Goal: Information Seeking & Learning: Find specific fact

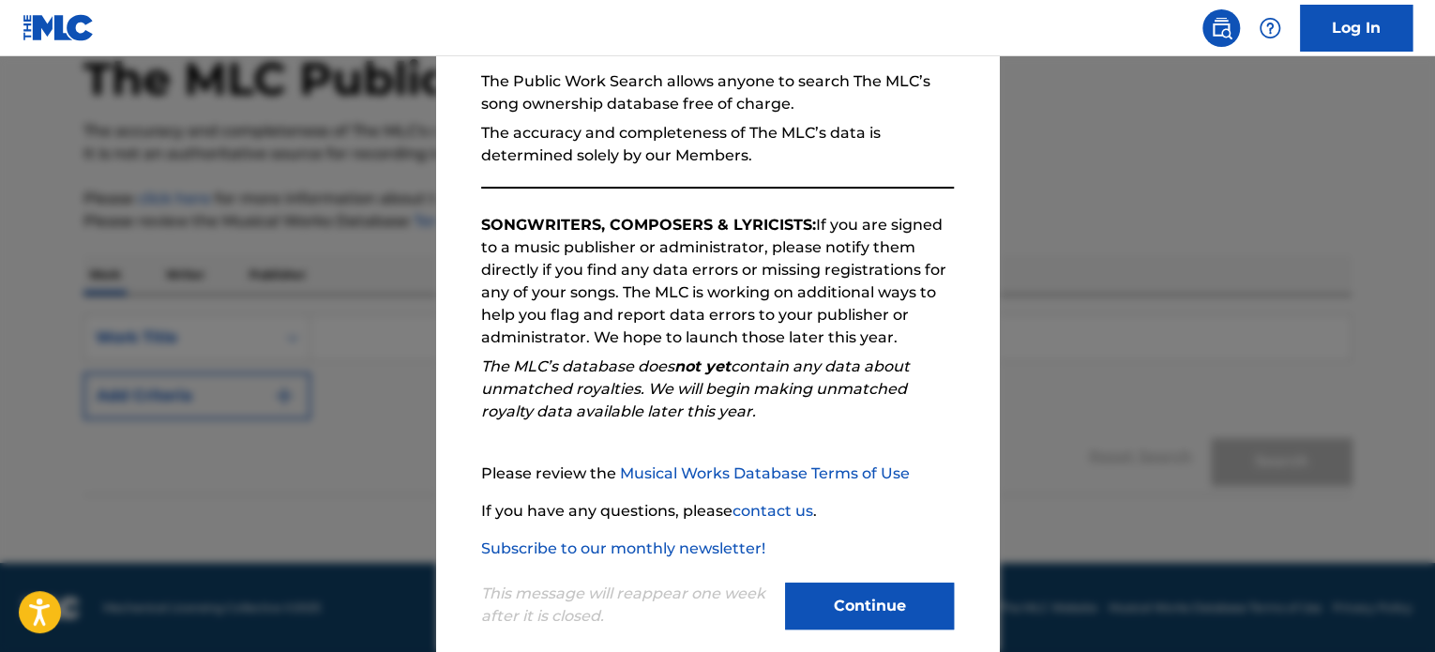
scroll to position [206, 0]
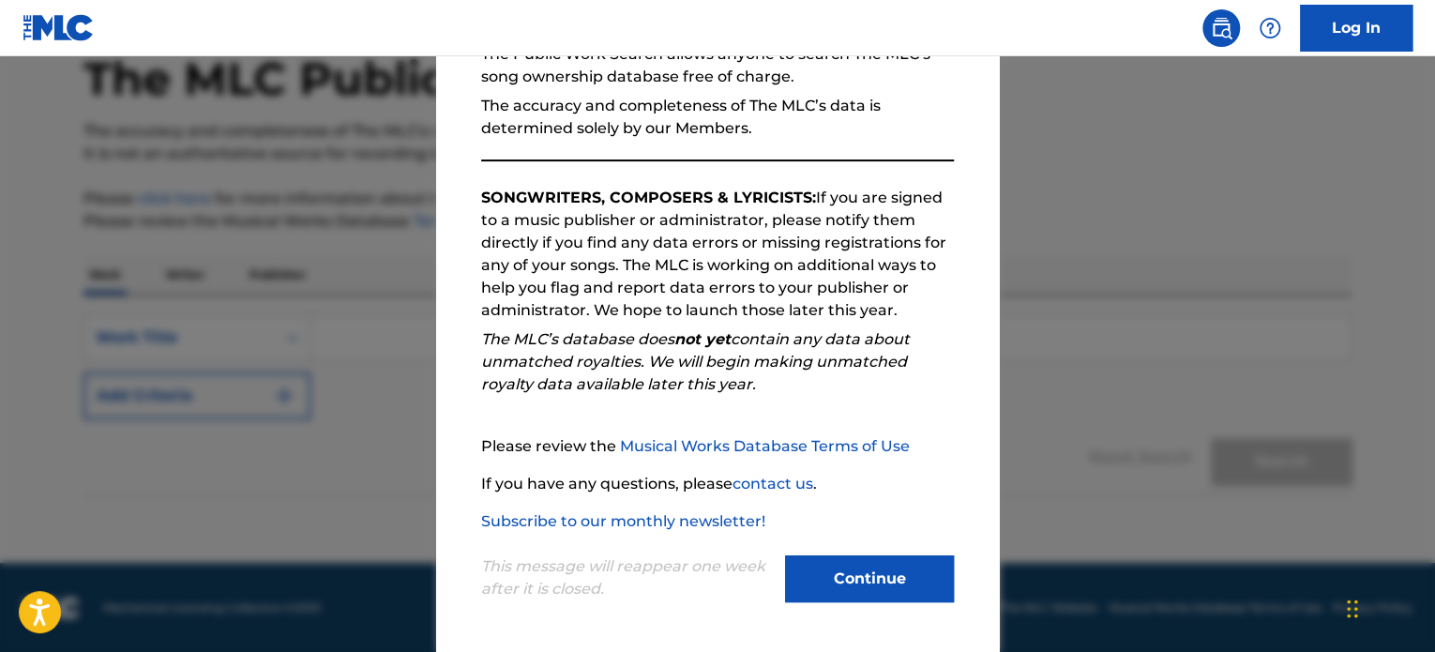
click at [851, 585] on button "Continue" at bounding box center [869, 578] width 169 height 47
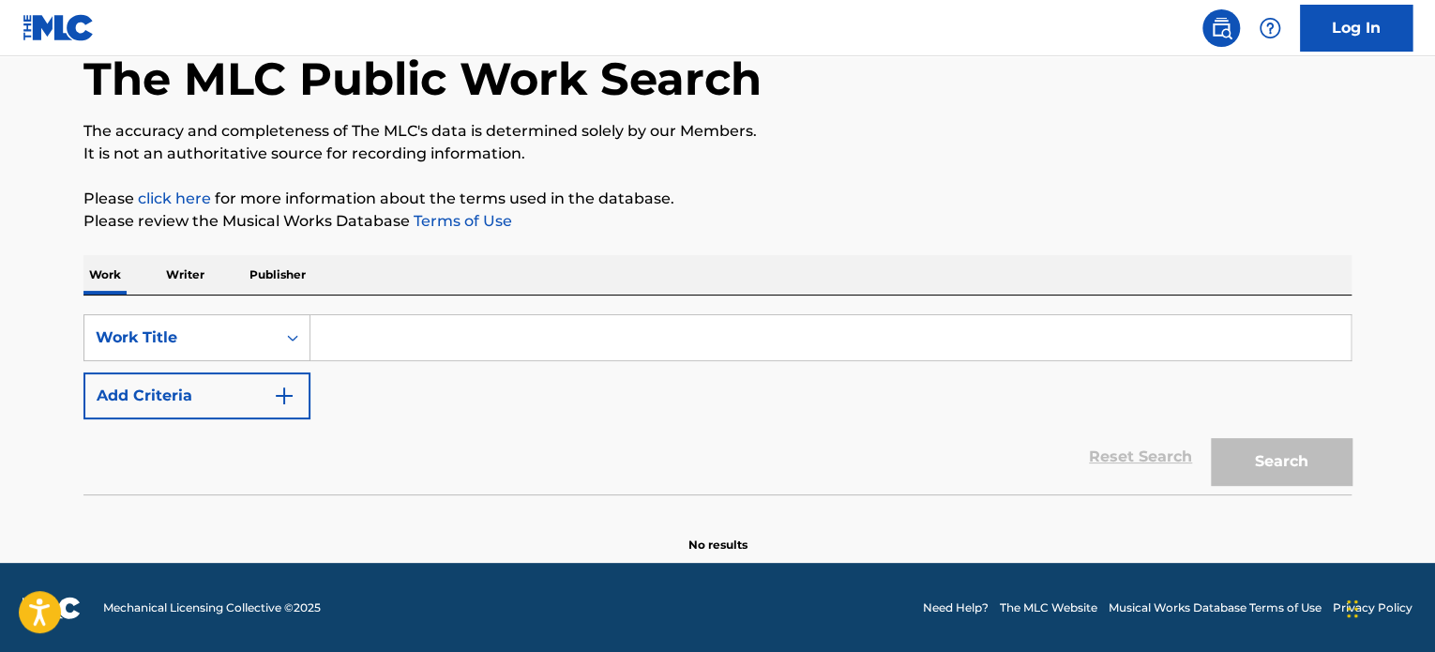
click at [433, 322] on input "Search Form" at bounding box center [830, 337] width 1040 height 45
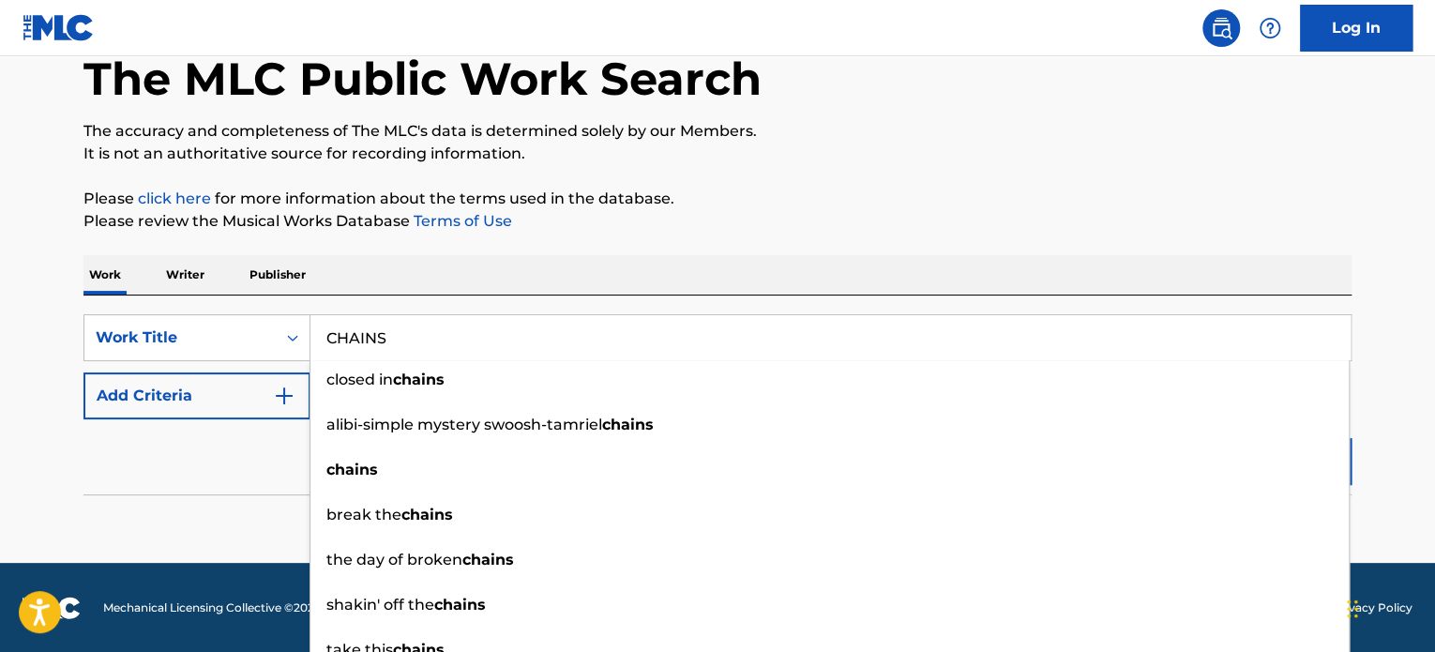
type input "CHAINS"
click at [249, 391] on button "Add Criteria" at bounding box center [196, 395] width 227 height 47
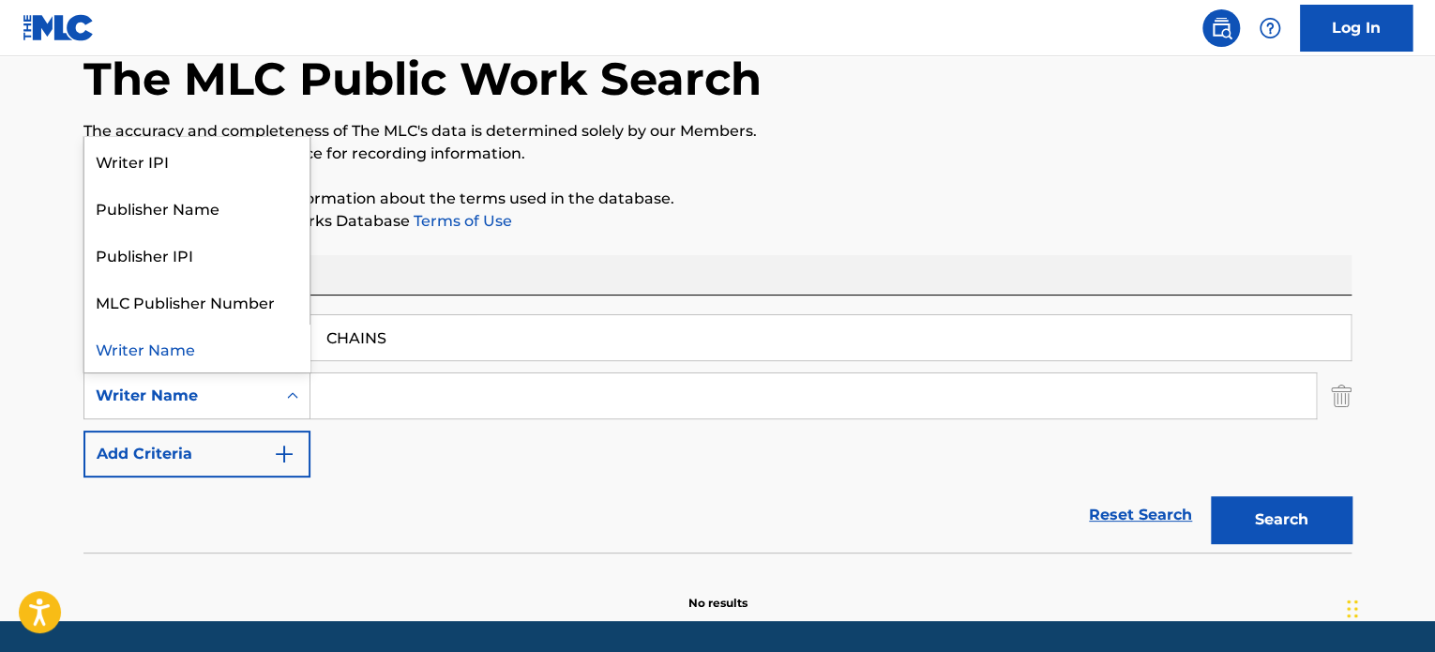
click at [270, 393] on div "Writer Name" at bounding box center [179, 396] width 191 height 36
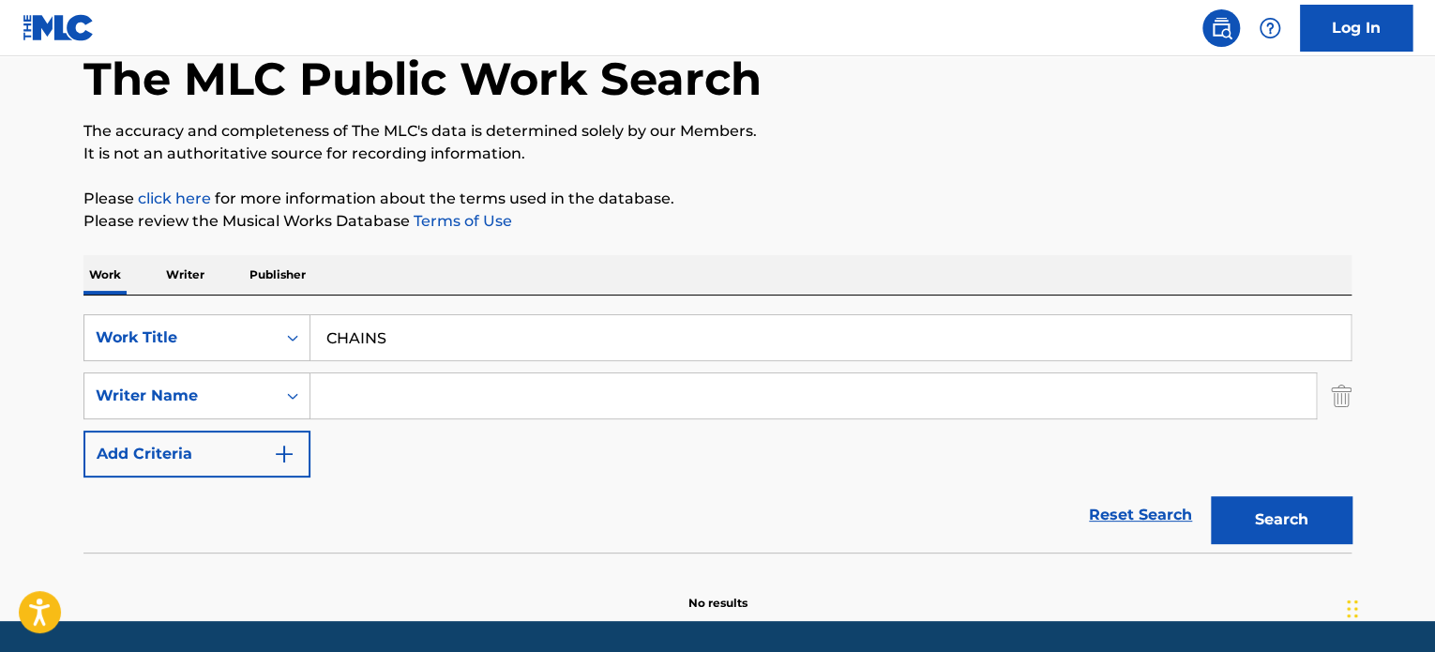
click at [446, 490] on div "Reset Search Search" at bounding box center [717, 514] width 1268 height 75
click at [302, 399] on div "Search Form" at bounding box center [293, 396] width 34 height 34
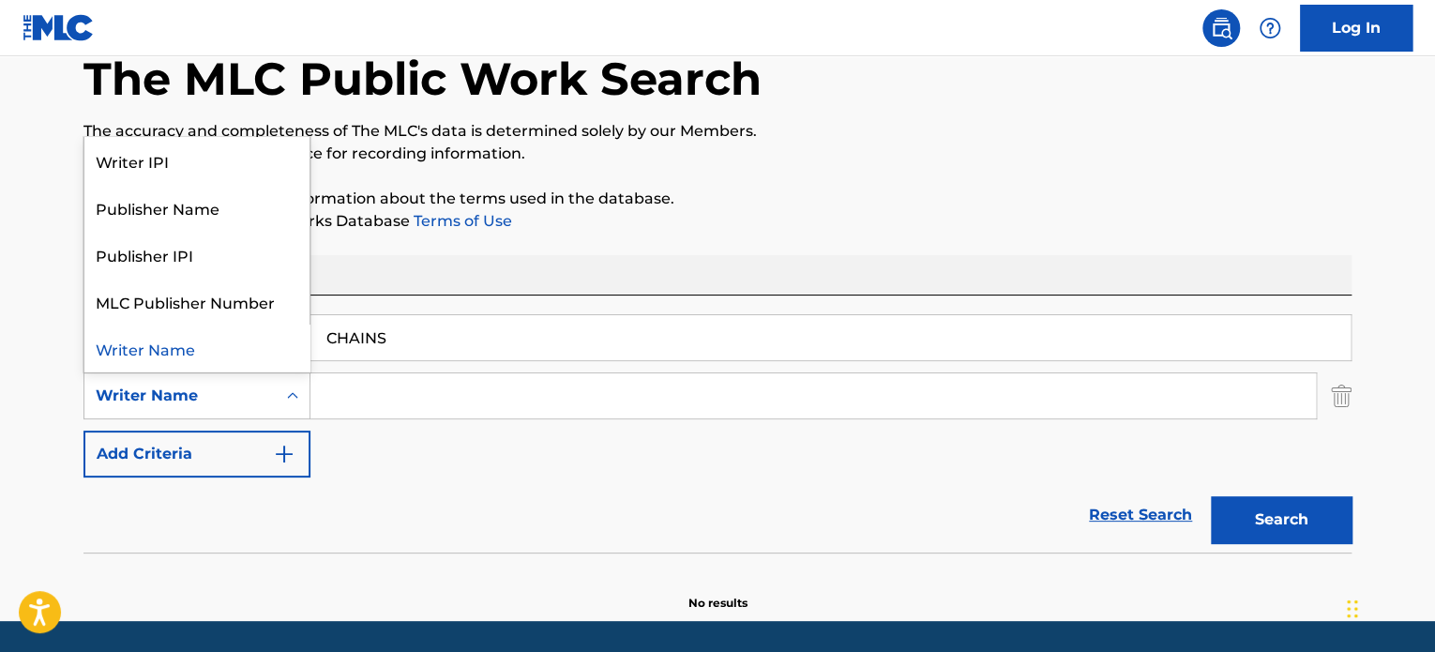
click at [301, 399] on icon "Search Form" at bounding box center [292, 395] width 19 height 19
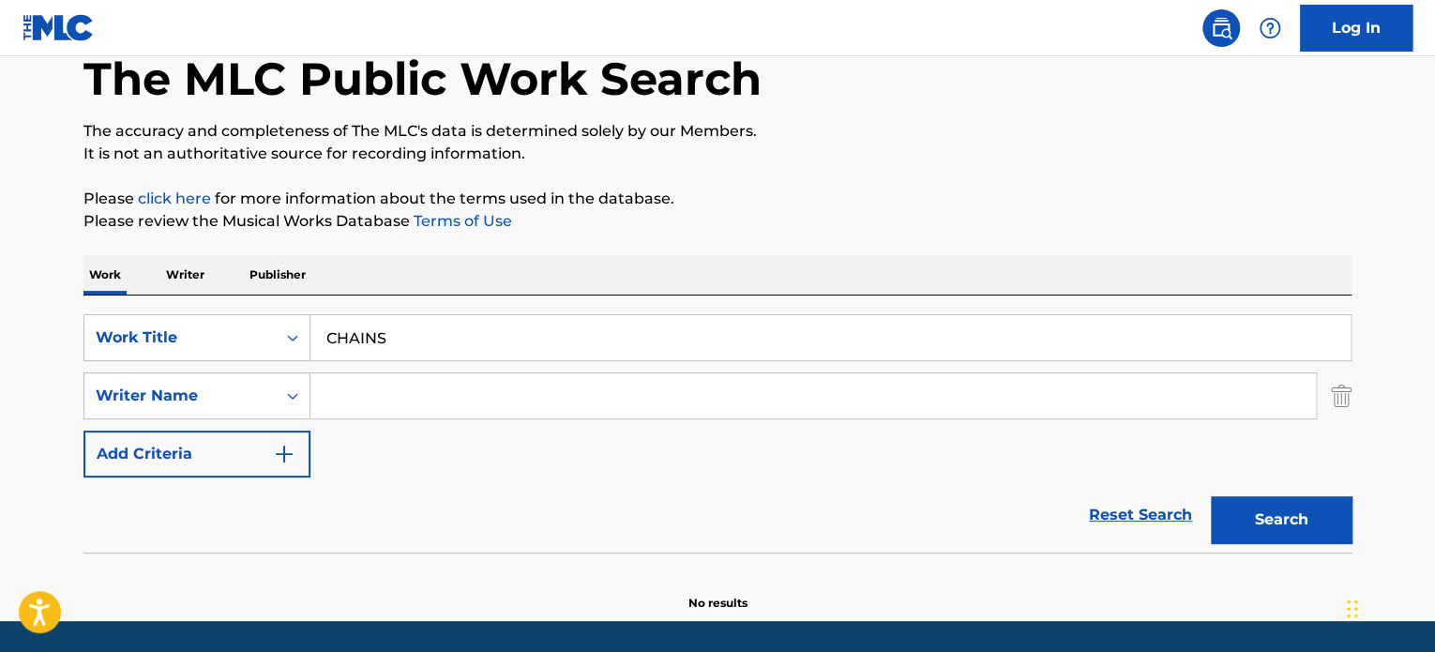
click at [367, 397] on input "Search Form" at bounding box center [812, 395] width 1005 height 45
click at [1319, 502] on button "Search" at bounding box center [1281, 519] width 141 height 47
drag, startPoint x: 359, startPoint y: 392, endPoint x: 600, endPoint y: 423, distance: 243.0
click at [596, 423] on div "SearchWithCriteria113079b5-4949-4f87-8069-bfd255071dfb Work Title CHAINS Search…" at bounding box center [717, 395] width 1268 height 163
click at [1211, 496] on button "Search" at bounding box center [1281, 519] width 141 height 47
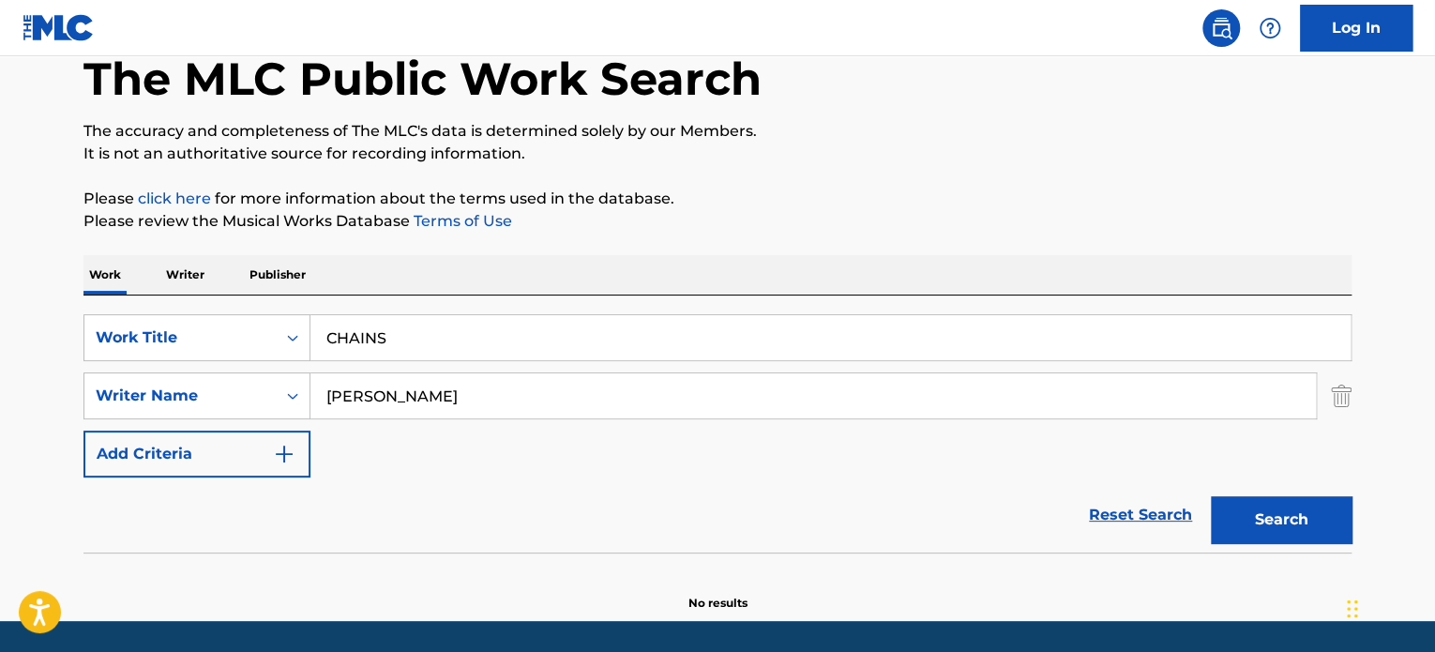
click at [407, 397] on input "[PERSON_NAME]" at bounding box center [812, 395] width 1005 height 45
paste input "IRIS"
type input "IRIS"
click at [1254, 528] on button "Search" at bounding box center [1281, 519] width 141 height 47
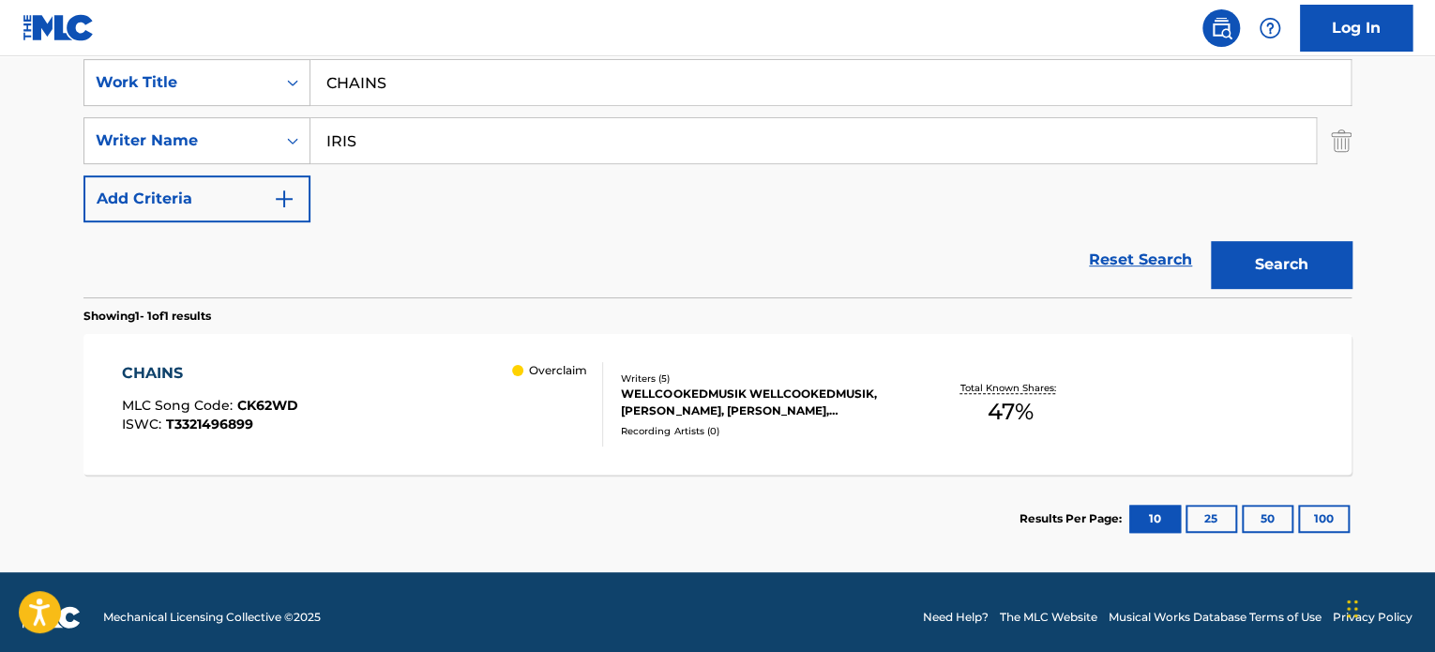
scroll to position [368, 0]
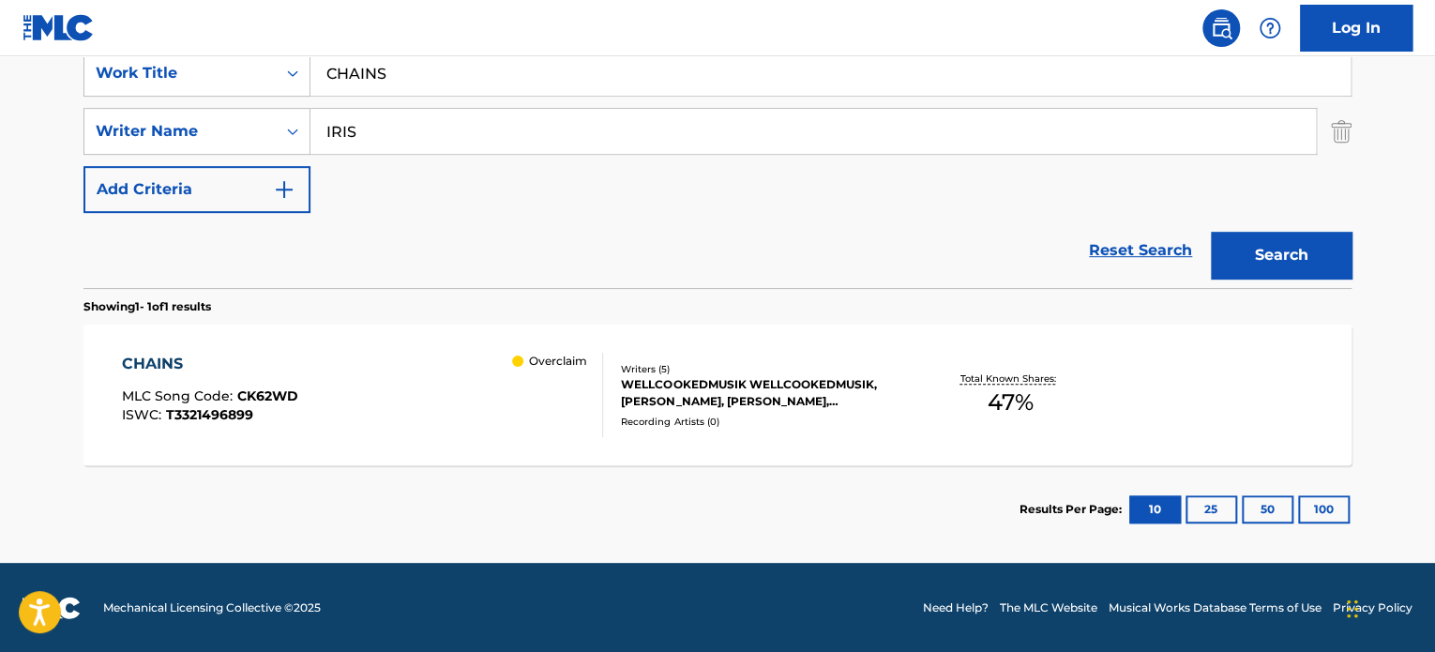
click at [740, 382] on div "WELLCOOKEDMUSIK WELLCOOKEDMUSIK, [PERSON_NAME], [PERSON_NAME], [PERSON_NAME], […" at bounding box center [762, 393] width 283 height 34
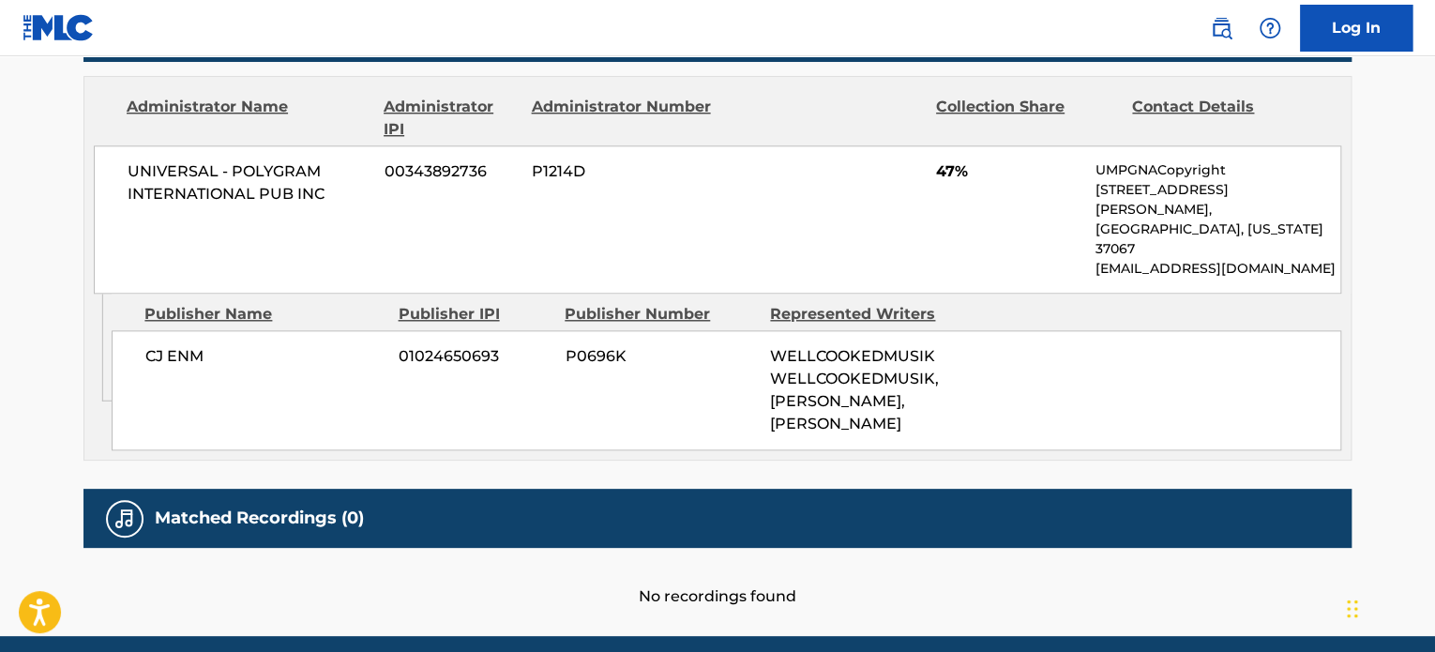
scroll to position [972, 0]
